Goal: Task Accomplishment & Management: Manage account settings

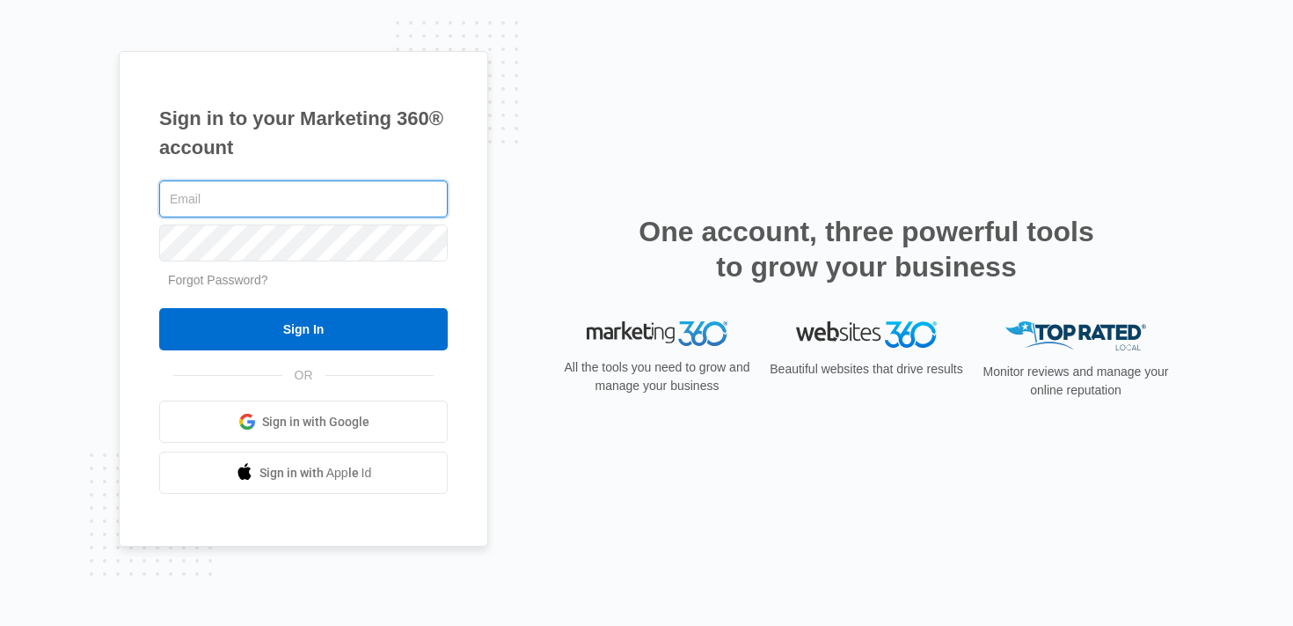
click at [353, 203] on input "text" at bounding box center [303, 198] width 289 height 37
type input "[PERSON_NAME][EMAIL_ADDRESS][PERSON_NAME][DOMAIN_NAME]"
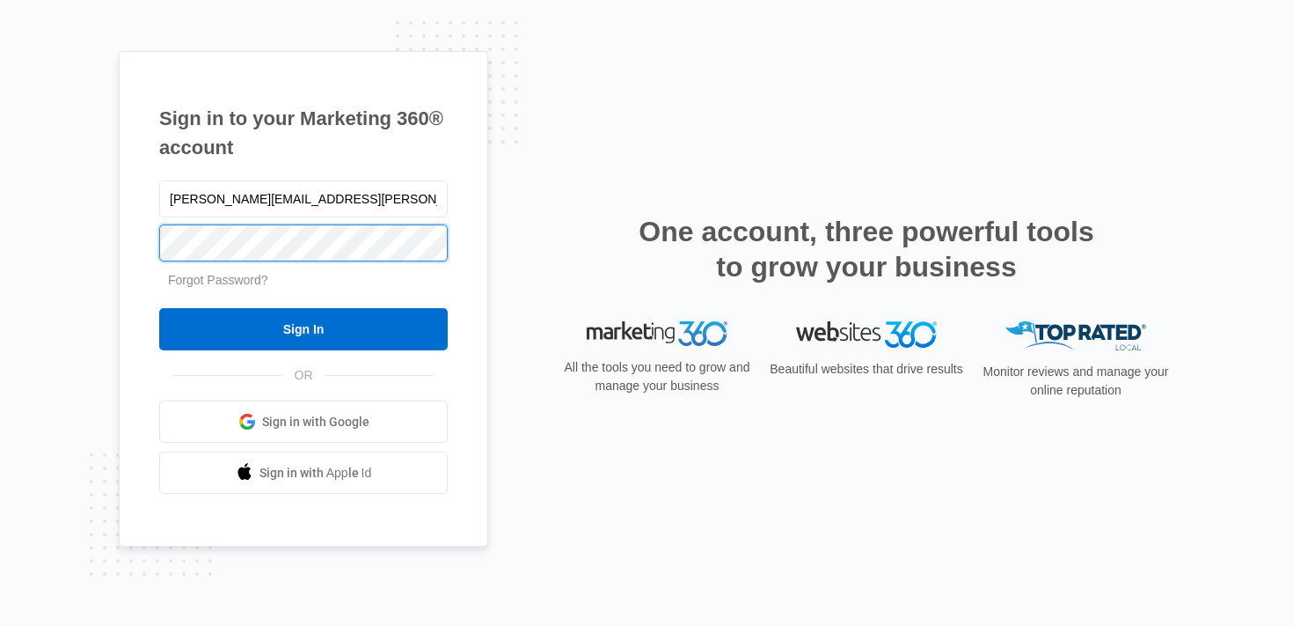
click at [148, 244] on div "Sign in to your Marketing 360® account [PERSON_NAME][EMAIL_ADDRESS][PERSON_NAME…" at bounding box center [304, 299] width 370 height 496
click at [159, 308] on input "Sign In" at bounding box center [303, 329] width 289 height 42
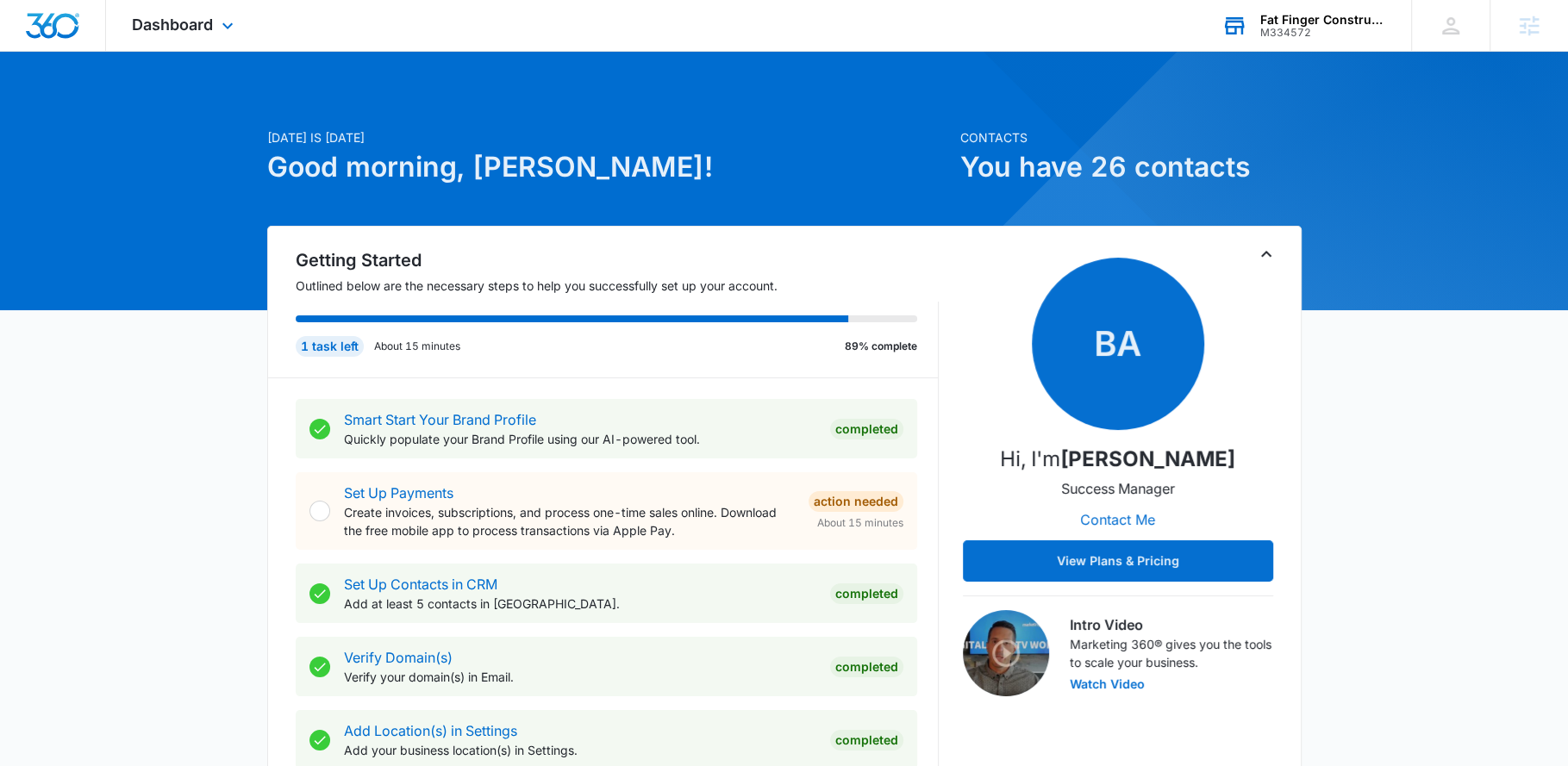
click at [1303, 9] on div "Fat Finger Construction M334572 Your Accounts View All" at bounding box center [1303, 25] width 216 height 51
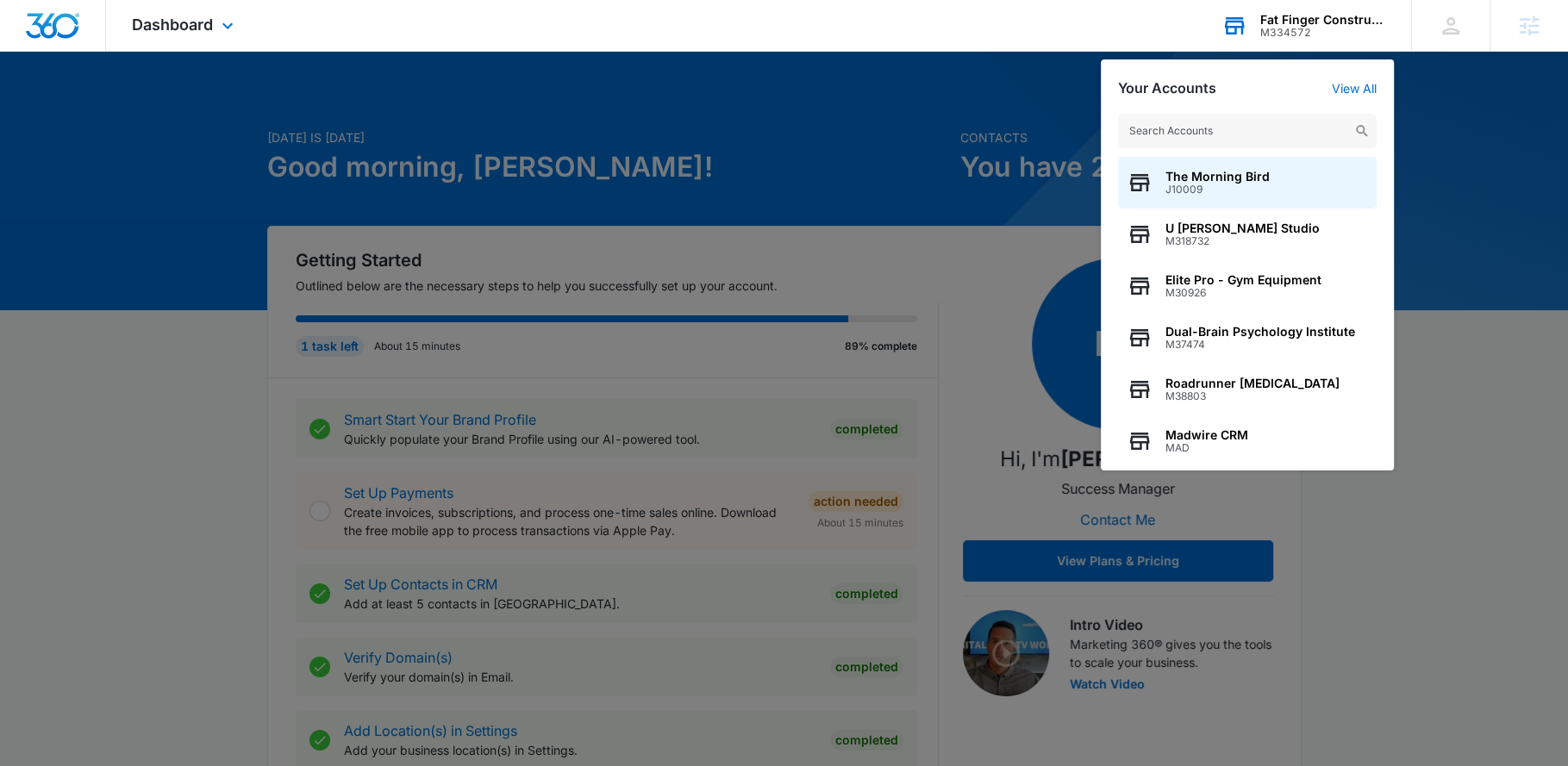
click at [1273, 132] on input "text" at bounding box center [1248, 130] width 259 height 34
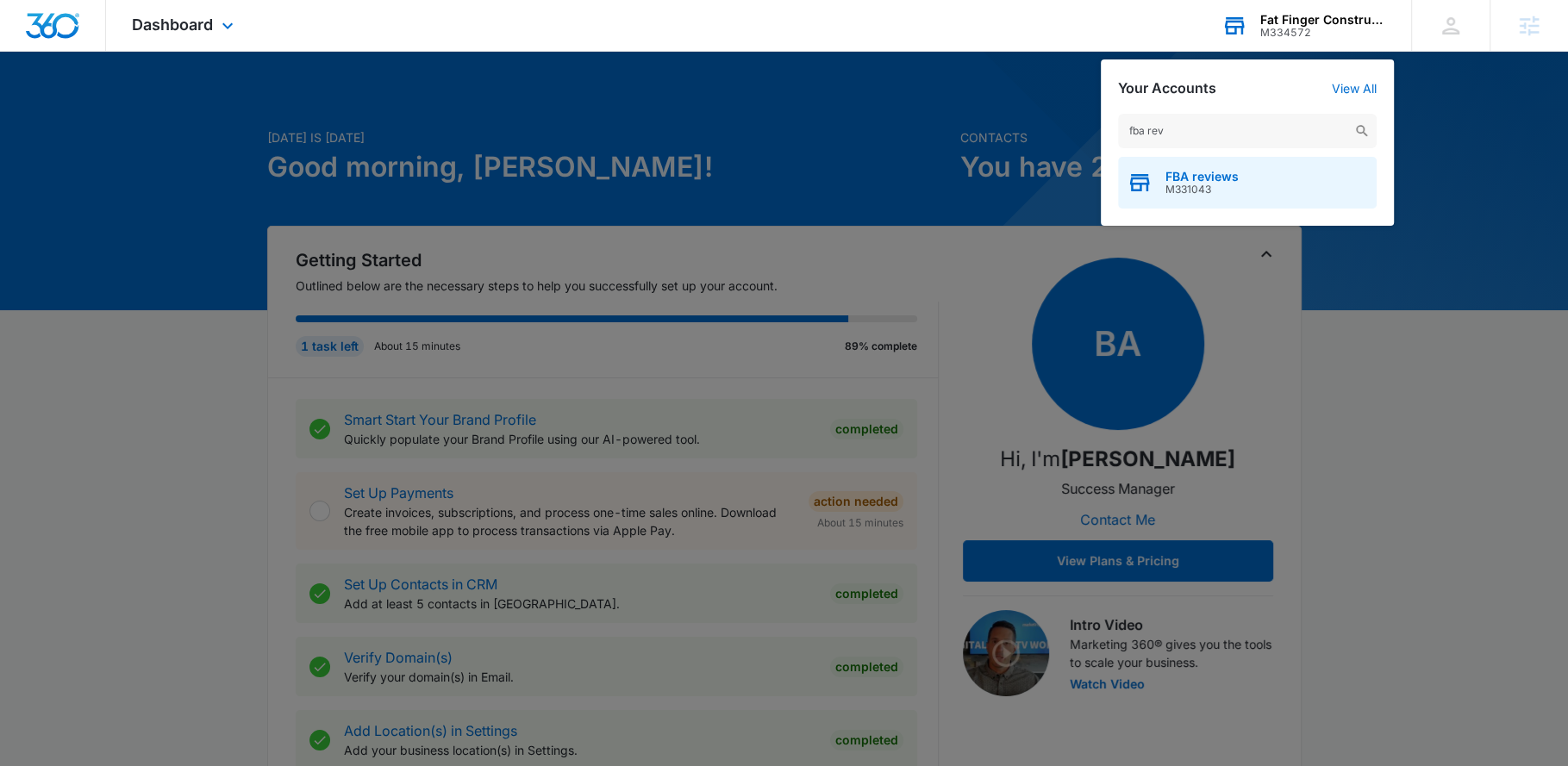
type input "fba rev"
click at [1269, 168] on div "FBA reviews M331043" at bounding box center [1248, 182] width 259 height 52
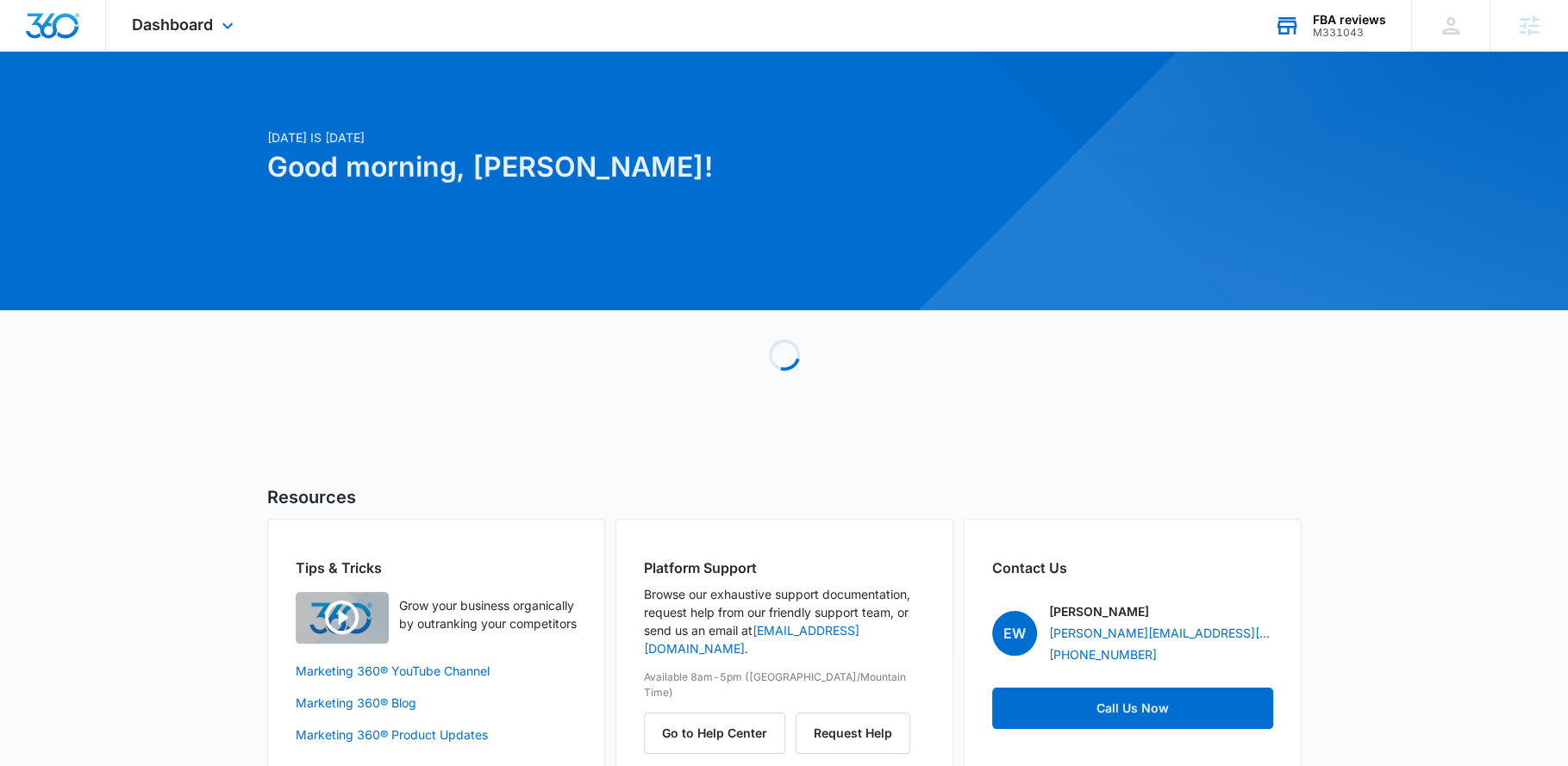
click at [213, 34] on div "Dashboard Apps Reputation Websites Forms CRM Email Social Shop Payments POS Con…" at bounding box center [184, 25] width 158 height 51
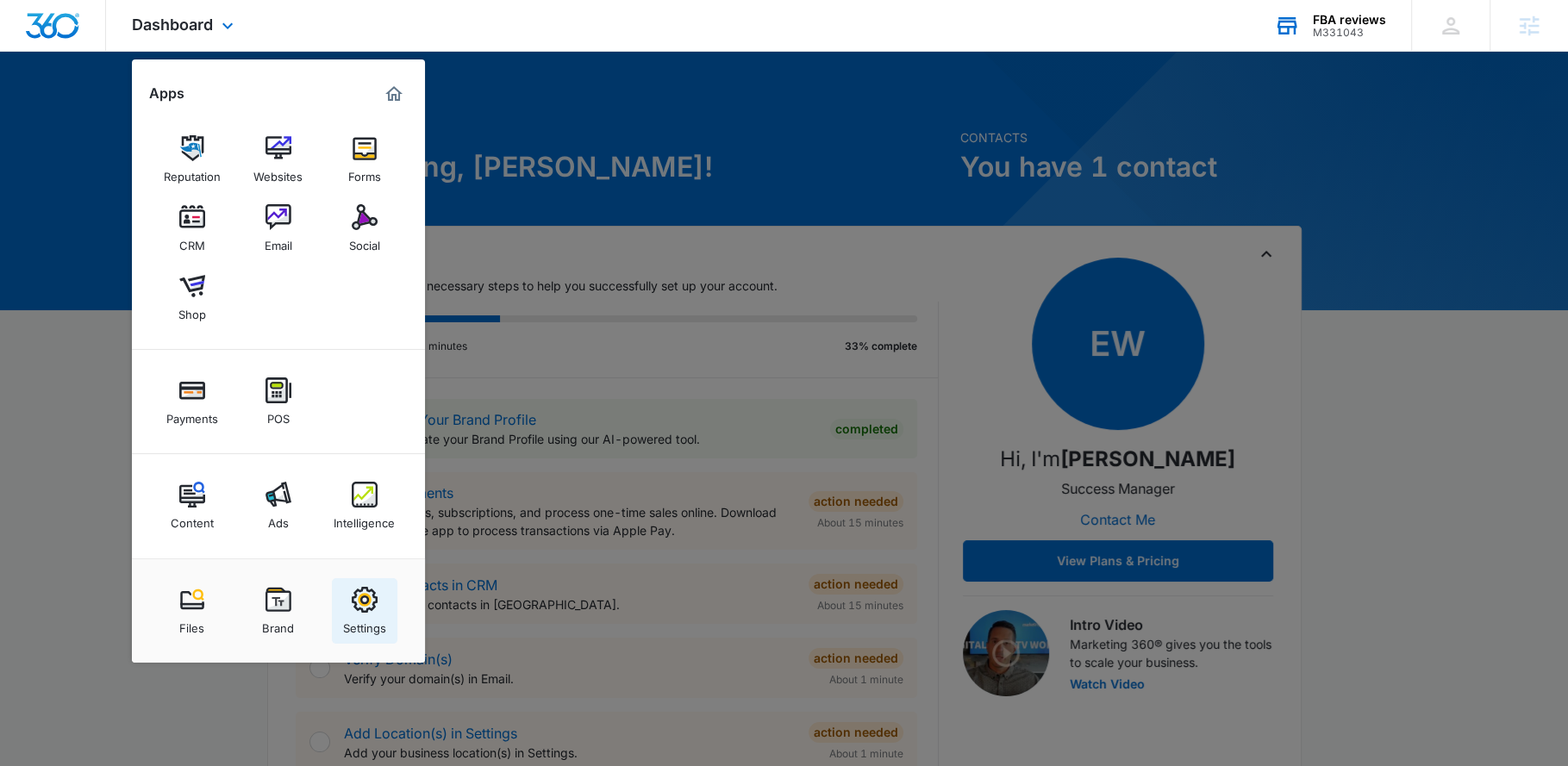
click at [367, 611] on img at bounding box center [365, 599] width 25 height 25
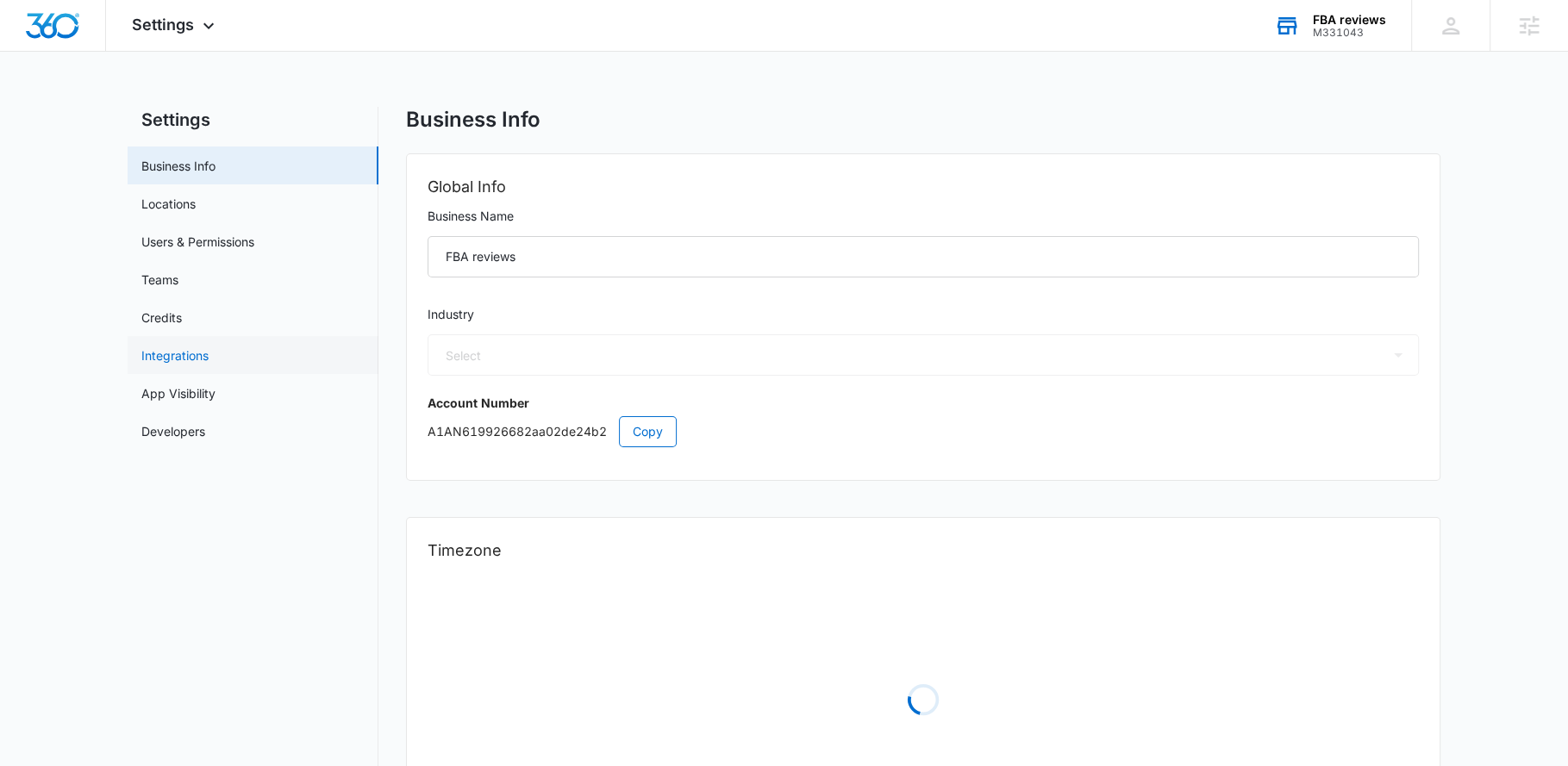
select select "32"
select select "US"
select select "America/Denver"
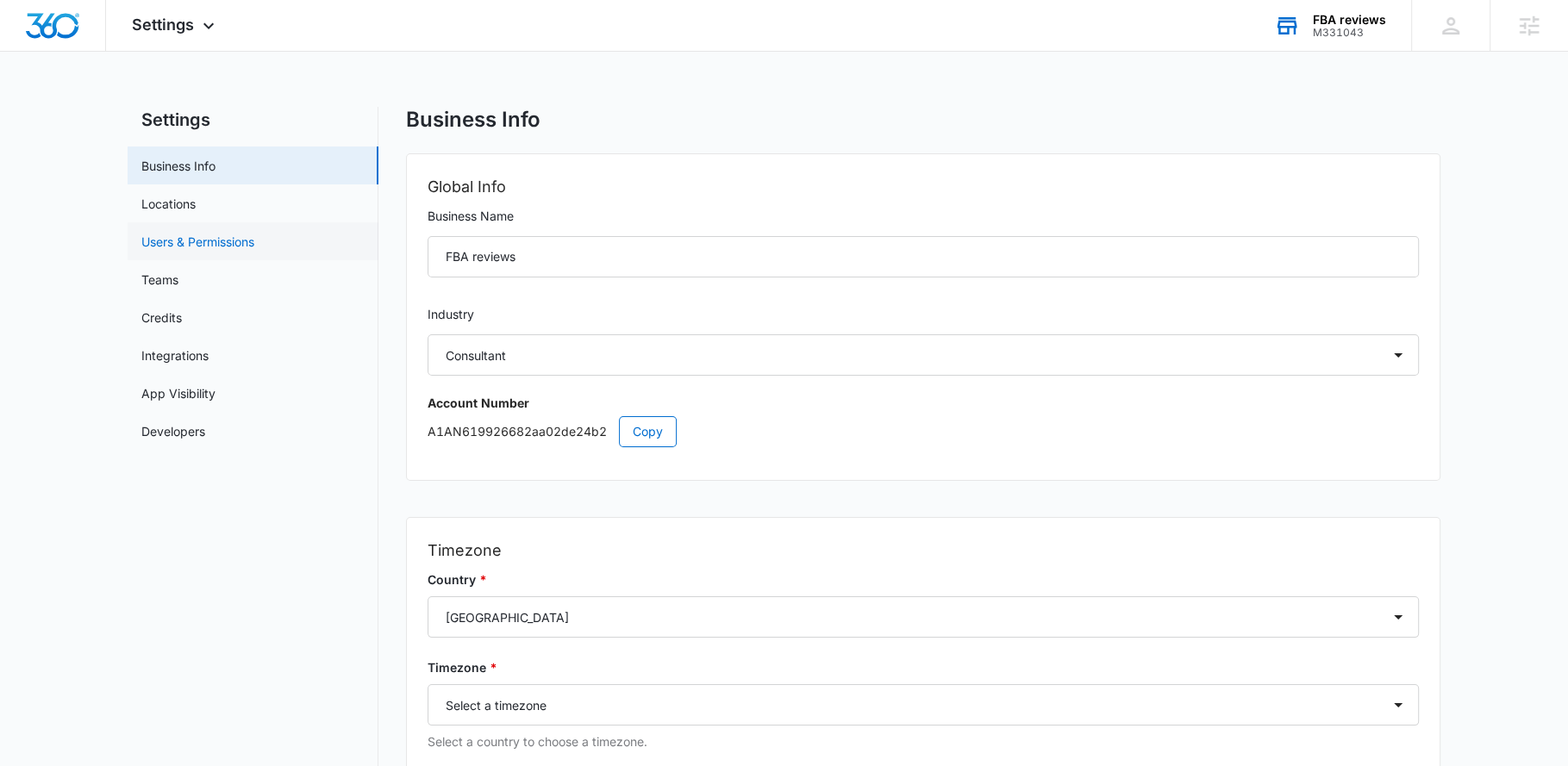
click at [233, 233] on link "Users & Permissions" at bounding box center [197, 242] width 113 height 18
